Goal: Find specific page/section

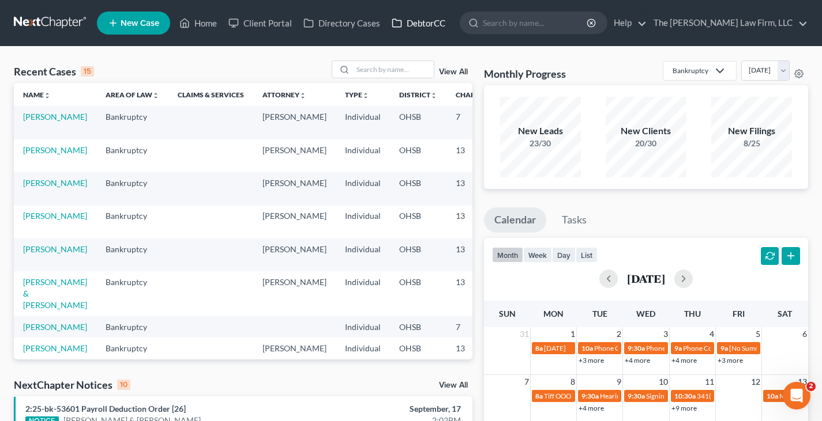
click at [416, 22] on link "DebtorCC" at bounding box center [418, 23] width 65 height 21
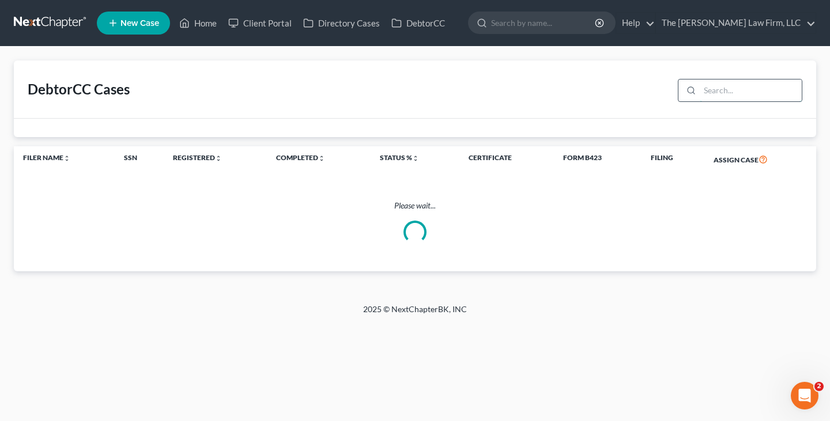
click at [743, 93] on input "search" at bounding box center [751, 91] width 102 height 22
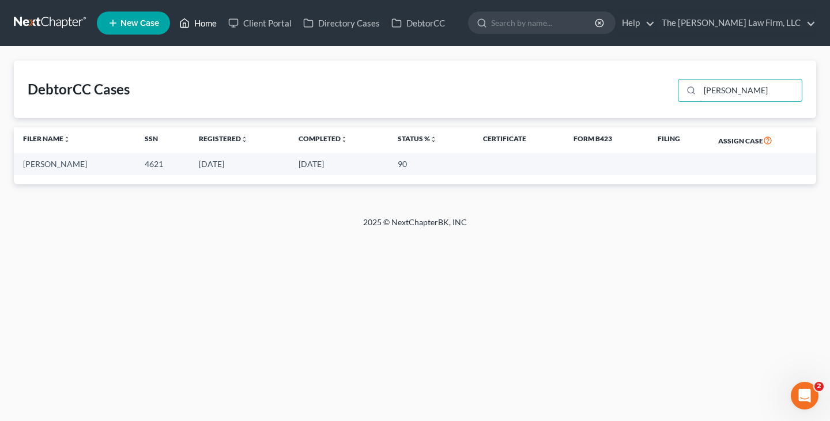
type input "[PERSON_NAME]"
click at [204, 24] on link "Home" at bounding box center [198, 23] width 49 height 21
